Goal: Task Accomplishment & Management: Use online tool/utility

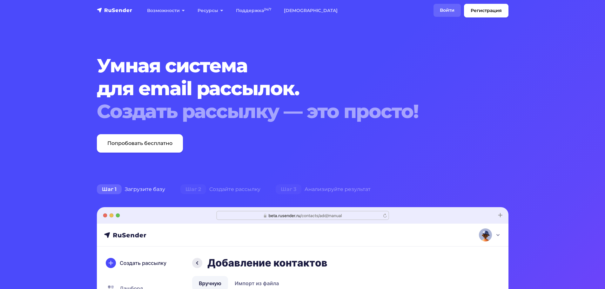
click at [445, 9] on link "Войти" at bounding box center [447, 10] width 27 height 13
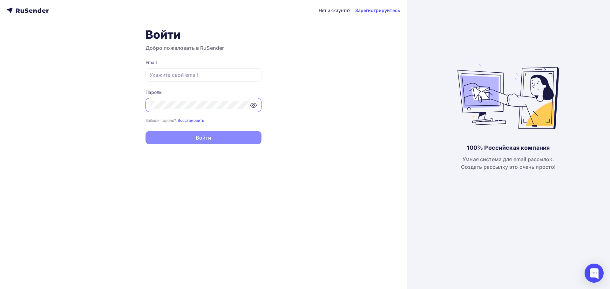
drag, startPoint x: 24, startPoint y: 96, endPoint x: 118, endPoint y: 82, distance: 95.9
click at [27, 96] on div "Нет аккаунта? Зарегистрируйтесь Войти Добро пожаловать в RuSender Email Пароль …" at bounding box center [203, 144] width 407 height 289
click at [167, 75] on input "text" at bounding box center [204, 75] width 108 height 8
paste input "[EMAIL_ADDRESS][DOMAIN_NAME]"
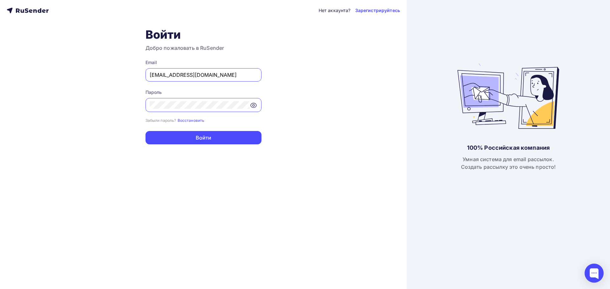
type input "[EMAIL_ADDRESS][DOMAIN_NAME]"
drag, startPoint x: 43, startPoint y: 88, endPoint x: 98, endPoint y: 88, distance: 55.6
click at [45, 88] on div "Нет аккаунта? Зарегистрируйтесь Войти Добро пожаловать в RuSender Email [EMAIL_…" at bounding box center [203, 144] width 407 height 289
click at [166, 136] on button "Войти" at bounding box center [203, 137] width 116 height 13
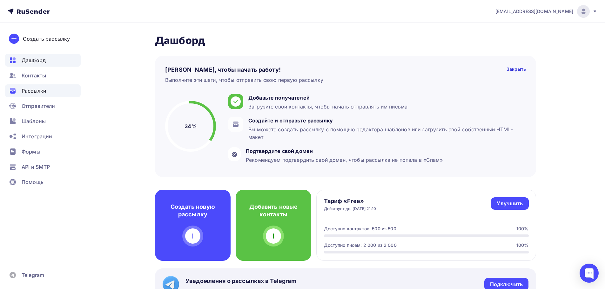
click at [43, 93] on span "Рассылки" at bounding box center [34, 91] width 25 height 8
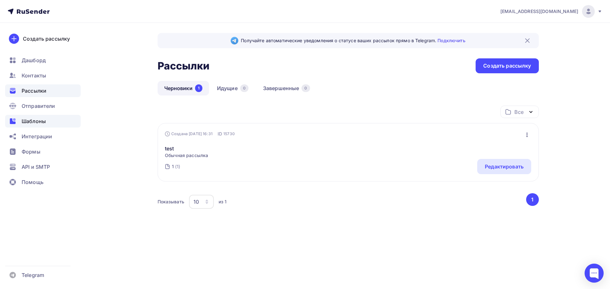
click at [27, 122] on span "Шаблоны" at bounding box center [34, 122] width 24 height 8
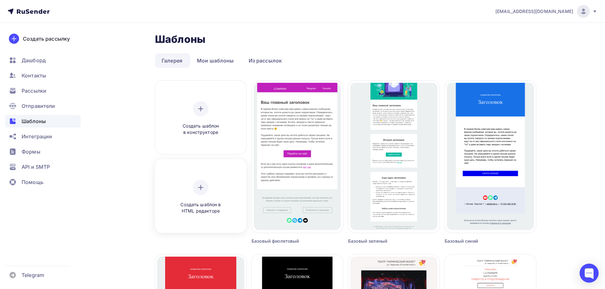
click at [200, 193] on div at bounding box center [200, 187] width 15 height 15
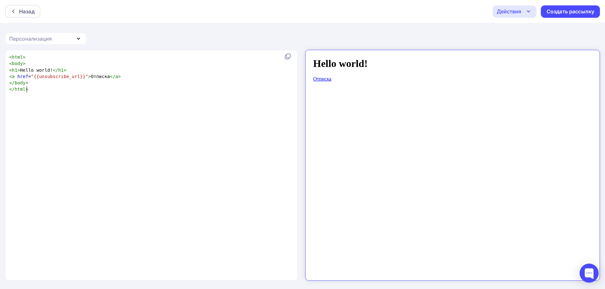
click at [72, 101] on div "xxxxxxxxxx < html > < body > < h1 > Hello world! </ h1 > < a href = "{{unsubscr…" at bounding box center [158, 173] width 300 height 241
type textarea "<html> <body> <h1>Hello world!</h1> <a href="{{unsubscribe_url}}">Отписка</a> <…"
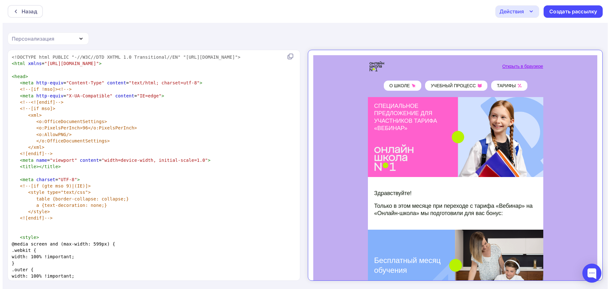
scroll to position [4780, 0]
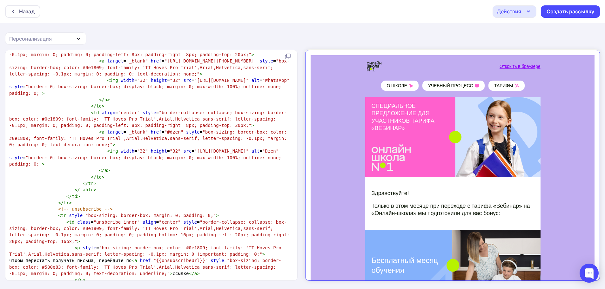
click at [529, 12] on icon "button" at bounding box center [529, 12] width 8 height 8
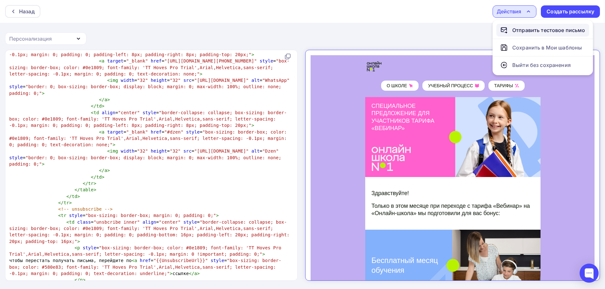
click at [532, 29] on div "Отправить тестовое письмо" at bounding box center [548, 30] width 73 height 8
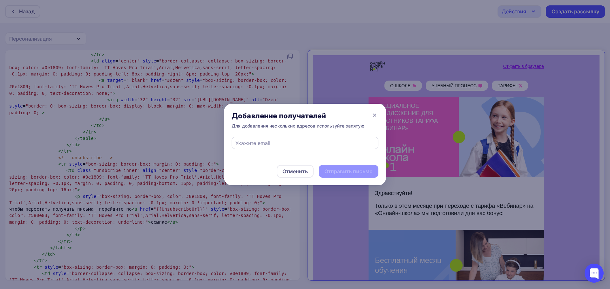
click at [258, 138] on div at bounding box center [305, 143] width 147 height 12
click at [257, 146] on input "text" at bounding box center [304, 143] width 139 height 8
paste input "[EMAIL_ADDRESS][DOMAIN_NAME]"
drag, startPoint x: 363, startPoint y: 140, endPoint x: 370, endPoint y: 157, distance: 17.4
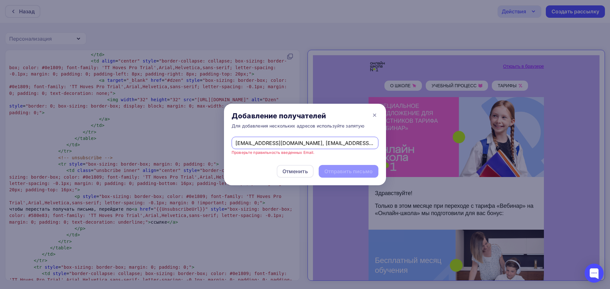
click at [364, 141] on input "[EMAIL_ADDRESS][DOMAIN_NAME], [EMAIL_ADDRESS][DOMAIN_NAME]," at bounding box center [304, 143] width 139 height 8
paste input "[EMAIL_ADDRESS][DOMAIN_NAME]"
click at [359, 147] on input "[EMAIL_ADDRESS][DOMAIN_NAME], [EMAIL_ADDRESS][DOMAIN_NAME], [PERSON_NAME][EMAIL…" at bounding box center [304, 143] width 139 height 8
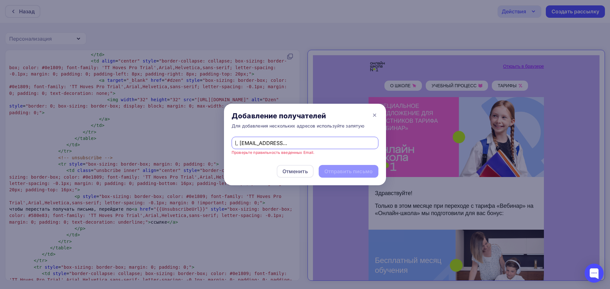
scroll to position [0, 84]
type input "[EMAIL_ADDRESS][DOMAIN_NAME], [EMAIL_ADDRESS][DOMAIN_NAME], [EMAIL_ADDRESS][DOM…"
click at [349, 172] on div "Отправить письмо" at bounding box center [348, 171] width 48 height 7
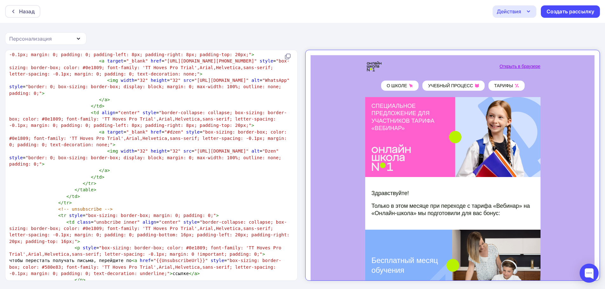
click at [527, 12] on icon "button" at bounding box center [529, 12] width 8 height 8
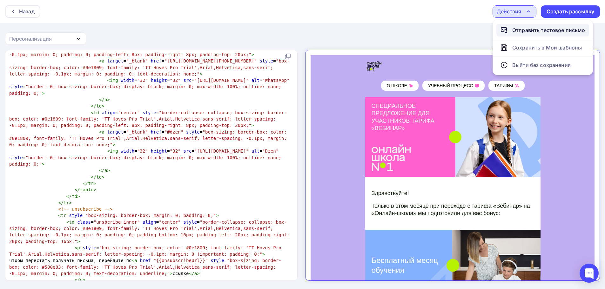
click at [541, 32] on div "Отправить тестовое письмо" at bounding box center [548, 30] width 73 height 8
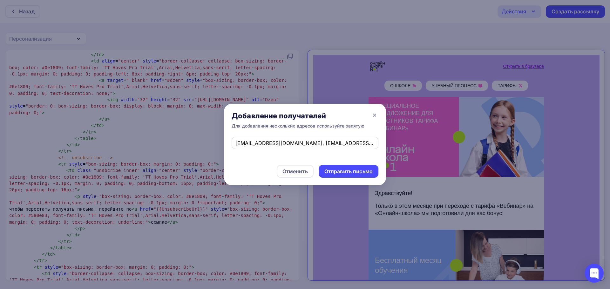
click at [295, 139] on div "[EMAIL_ADDRESS][DOMAIN_NAME], [EMAIL_ADDRESS][DOMAIN_NAME], [EMAIL_ADDRESS][DOM…" at bounding box center [305, 143] width 147 height 12
click at [315, 141] on input "[EMAIL_ADDRESS][DOMAIN_NAME], [EMAIL_ADDRESS][DOMAIN_NAME], [EMAIL_ADDRESS][DOM…" at bounding box center [304, 143] width 139 height 8
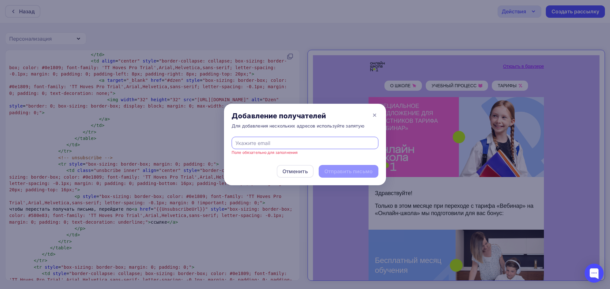
paste input "[EMAIL_ADDRESS][DOMAIN_NAME]"
type input "[EMAIL_ADDRESS][DOMAIN_NAME]"
click at [341, 172] on div "Отправить письмо" at bounding box center [348, 171] width 48 height 7
